Goal: Task Accomplishment & Management: Manage account settings

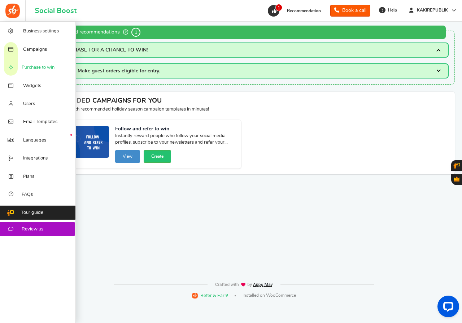
click at [41, 68] on span "Purchase to win" at bounding box center [38, 68] width 33 height 6
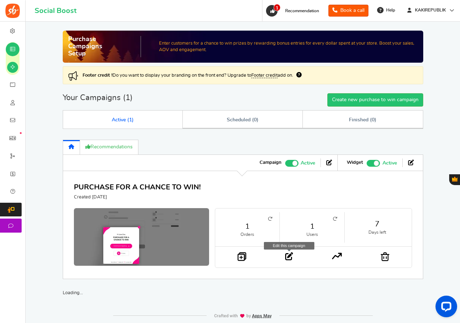
click at [291, 259] on icon at bounding box center [289, 257] width 8 height 8
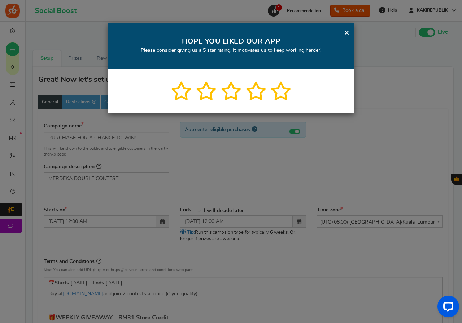
click at [346, 31] on link "×" at bounding box center [346, 32] width 5 height 9
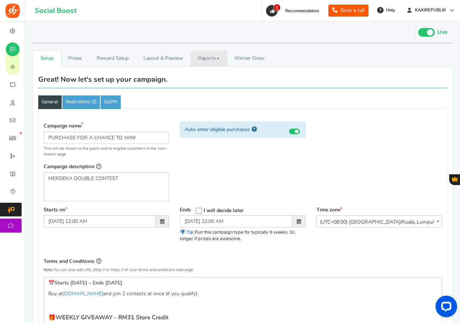
click at [204, 57] on link "Reports" at bounding box center [208, 58] width 37 height 16
click at [203, 84] on link "Entries" at bounding box center [219, 85] width 58 height 10
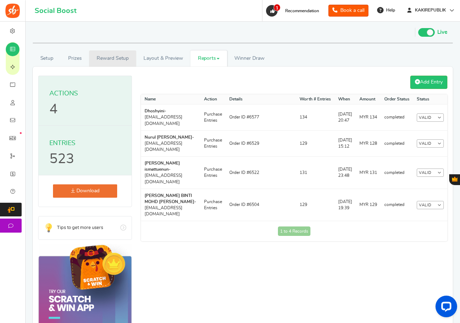
click at [119, 58] on link "Reward Setup" at bounding box center [112, 58] width 47 height 16
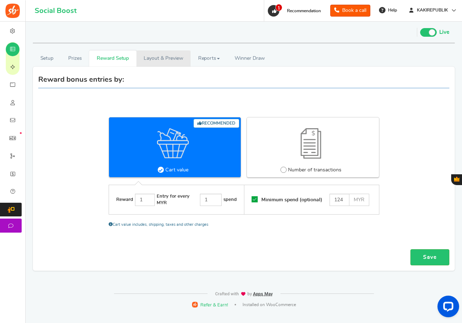
click at [152, 57] on link "Layout & Preview" at bounding box center [163, 58] width 54 height 16
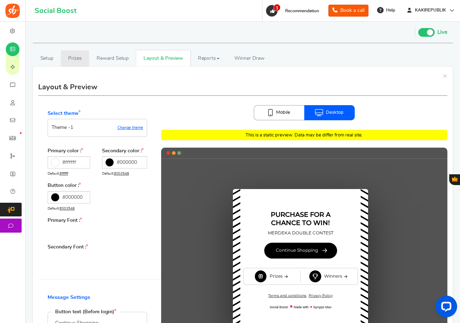
click at [80, 58] on link "Prizes" at bounding box center [75, 58] width 28 height 16
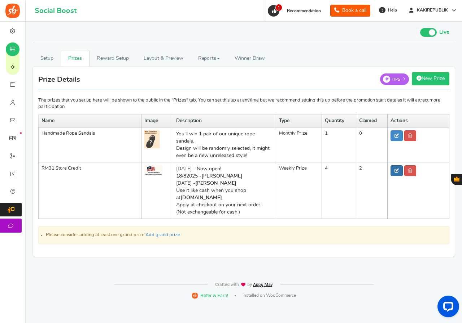
click at [392, 173] on link at bounding box center [396, 170] width 12 height 11
type input "RM31 Store Credit"
type input "4"
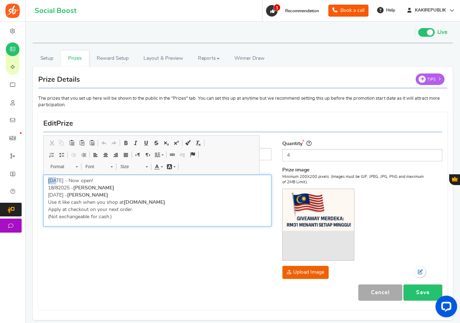
drag, startPoint x: 55, startPoint y: 180, endPoint x: 49, endPoint y: 180, distance: 5.8
click at [49, 180] on p "[DATE] - Now open! 18/82025 - [PERSON_NAME] ​​​​​​​[DATE] - [PERSON_NAME] Use i…" at bounding box center [157, 198] width 219 height 43
click at [92, 180] on p "[DATE] - Now open! 18/82025 - [PERSON_NAME] ​​​​​​​[DATE] - [PERSON_NAME] Use i…" at bounding box center [157, 198] width 219 height 43
drag, startPoint x: 105, startPoint y: 180, endPoint x: 78, endPoint y: 181, distance: 26.7
click at [78, 181] on p "[DATE] - Now open! 18/82025 - [PERSON_NAME] ​​​​​​​[DATE] - [PERSON_NAME] Use i…" at bounding box center [157, 198] width 219 height 43
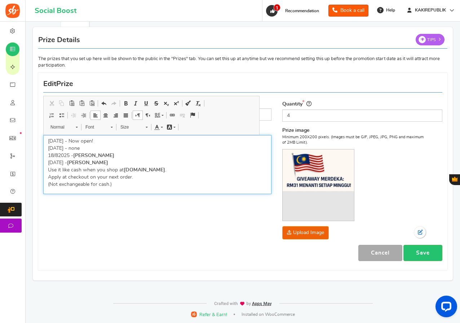
scroll to position [40, 0]
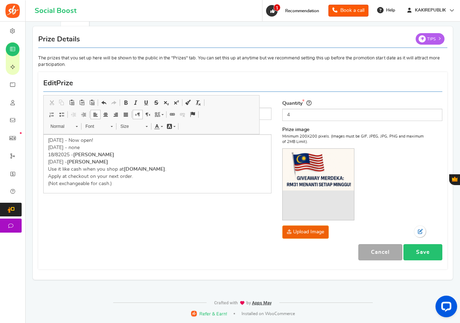
click at [427, 255] on link "Save" at bounding box center [422, 252] width 39 height 16
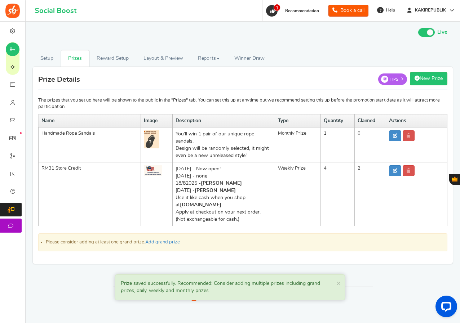
scroll to position [0, 0]
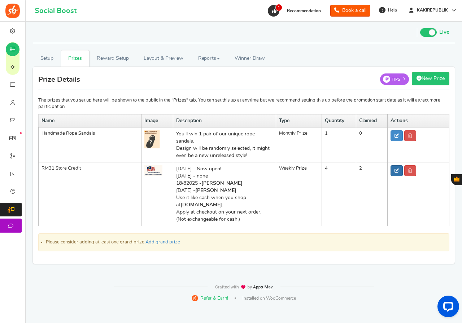
click at [395, 171] on icon at bounding box center [396, 171] width 4 height 4
